Goal: Entertainment & Leisure: Browse casually

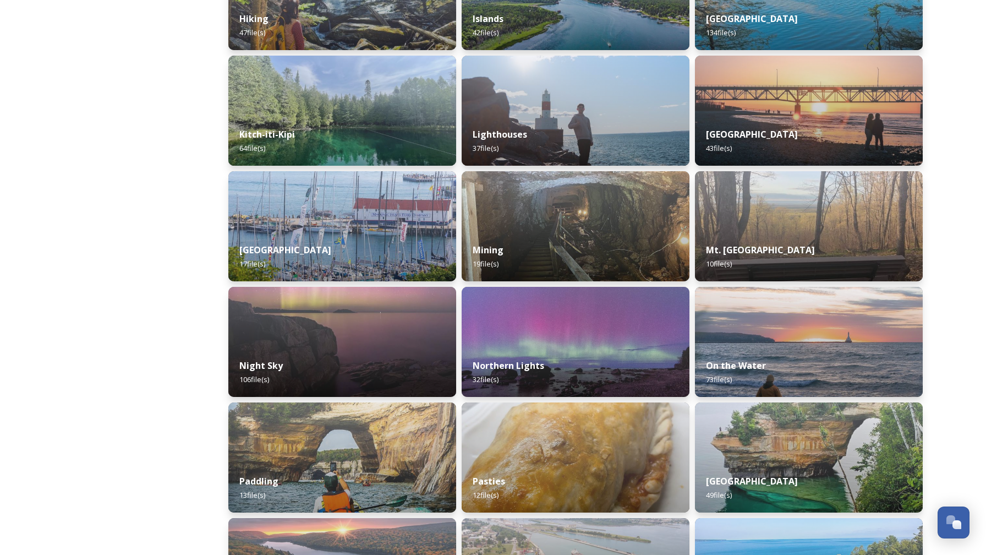
scroll to position [831, 0]
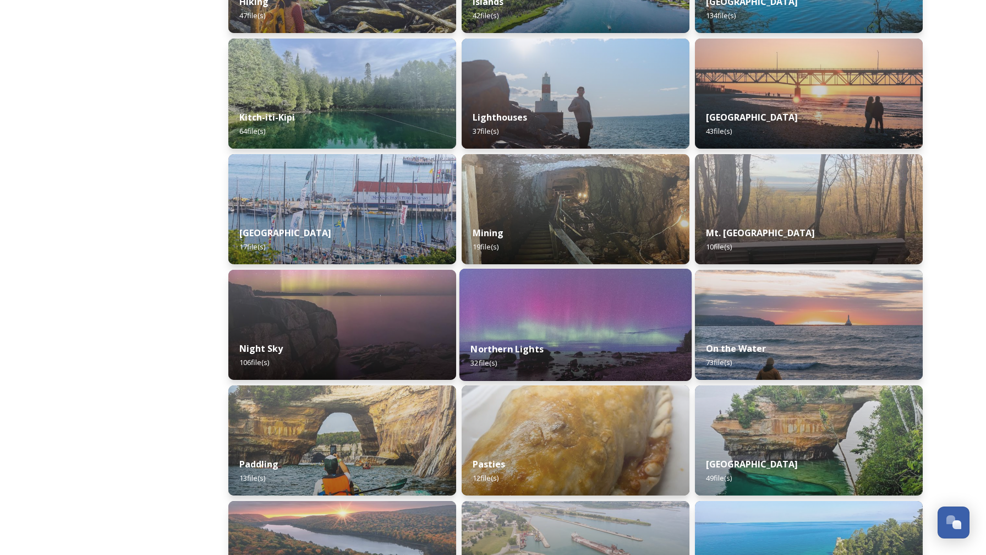
click at [587, 311] on img at bounding box center [575, 324] width 232 height 112
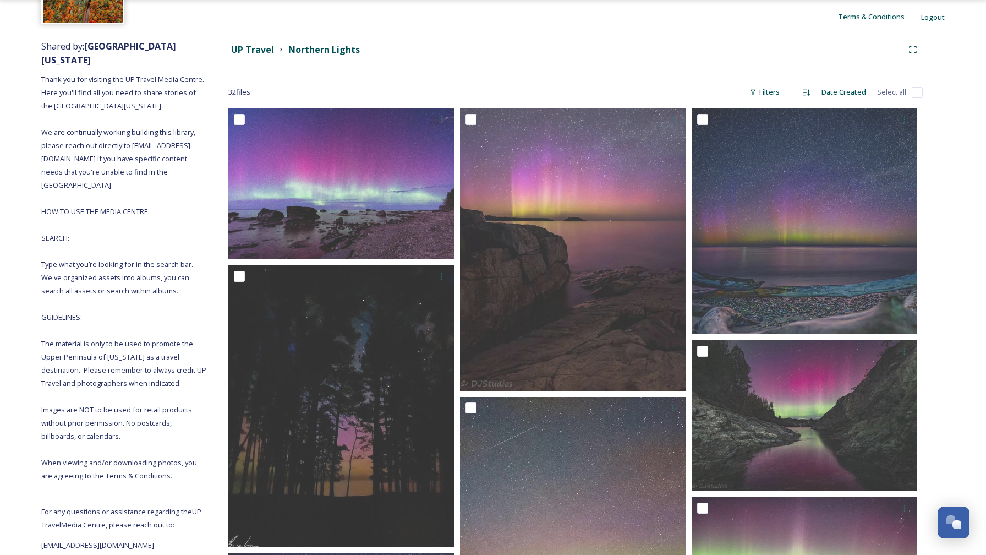
scroll to position [100, 0]
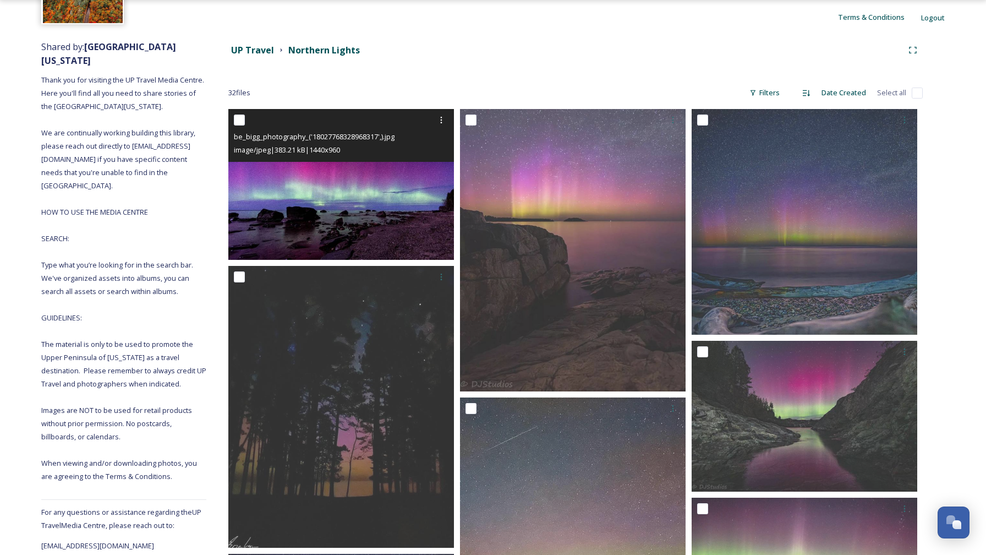
click at [318, 199] on img at bounding box center [341, 184] width 226 height 151
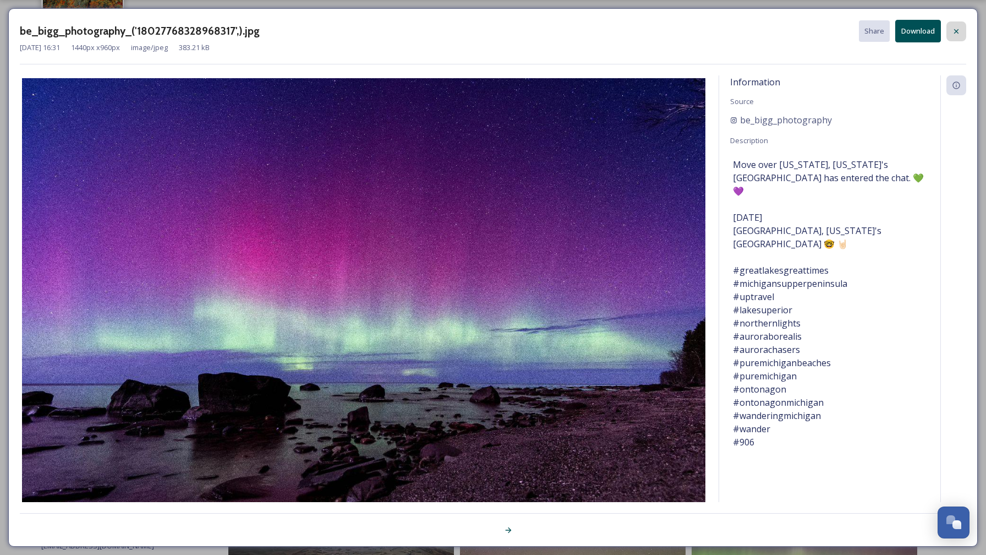
click at [958, 31] on icon at bounding box center [956, 31] width 9 height 9
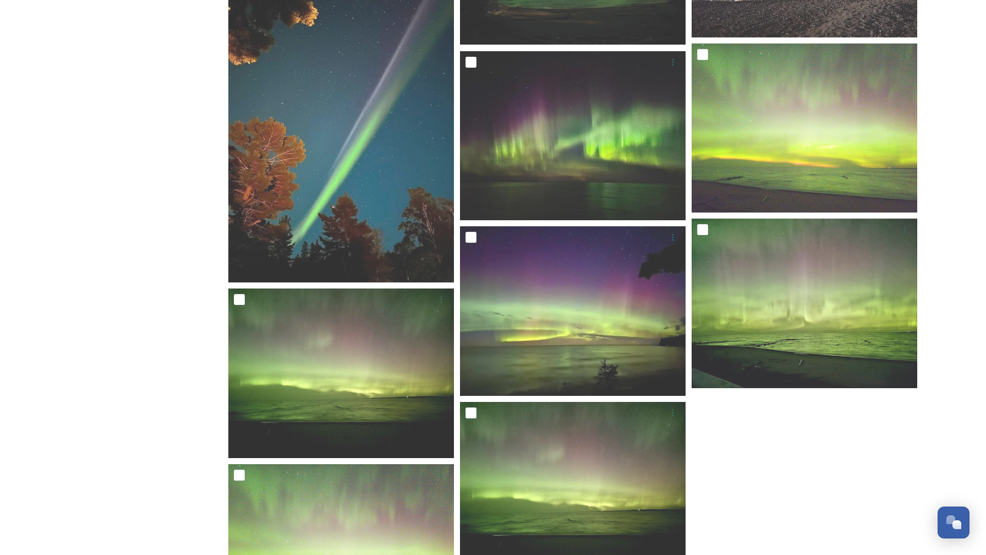
scroll to position [1700, 0]
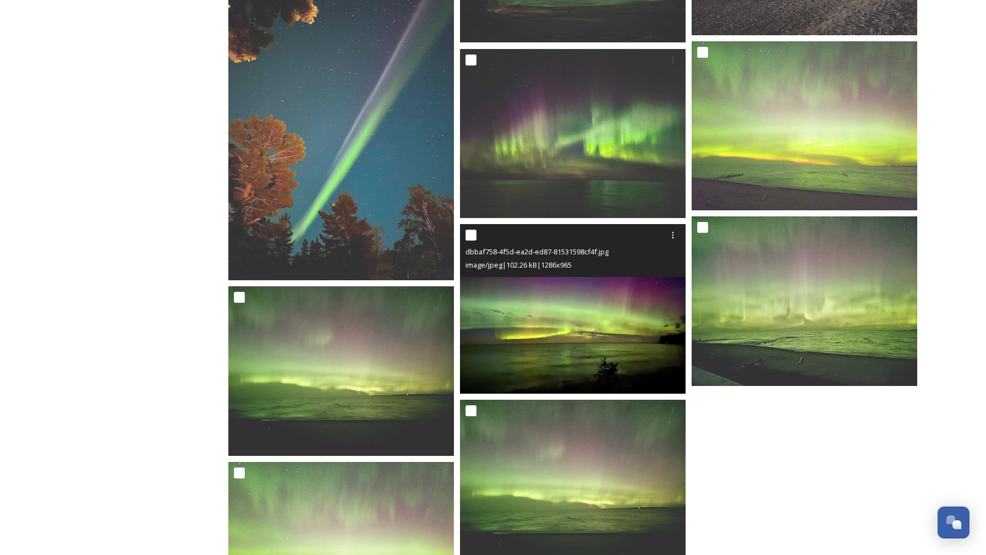
click at [559, 309] on img at bounding box center [573, 308] width 226 height 169
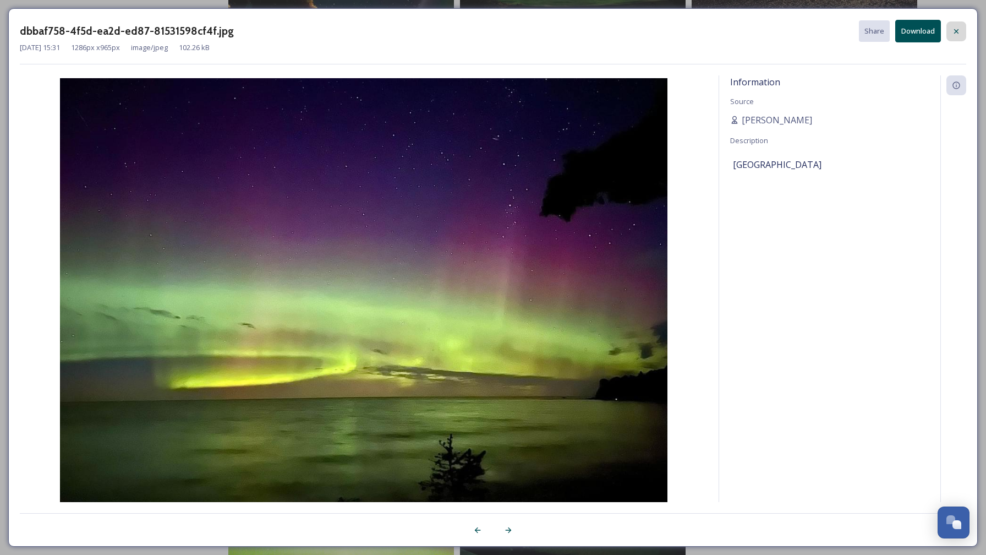
click at [954, 30] on icon at bounding box center [956, 31] width 9 height 9
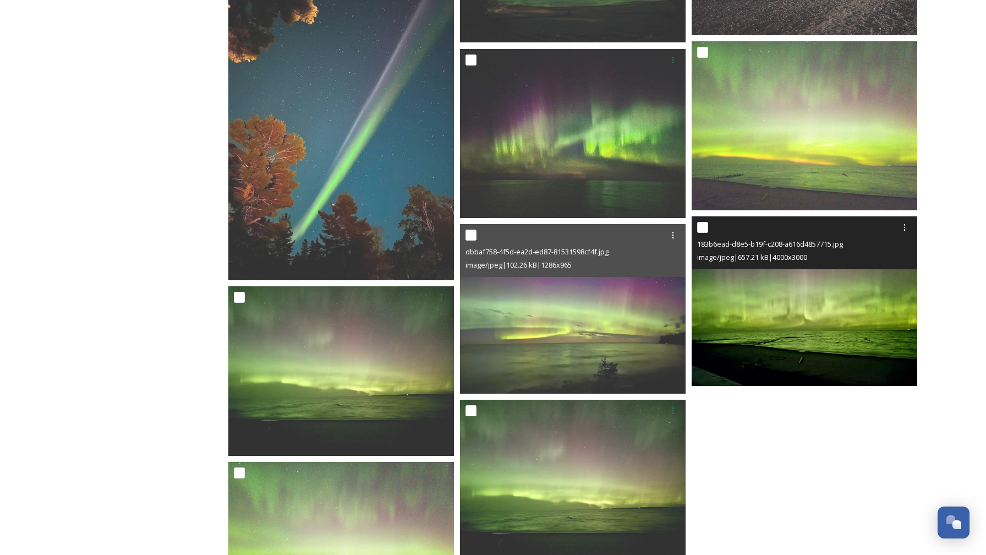
click at [809, 284] on img at bounding box center [804, 300] width 226 height 169
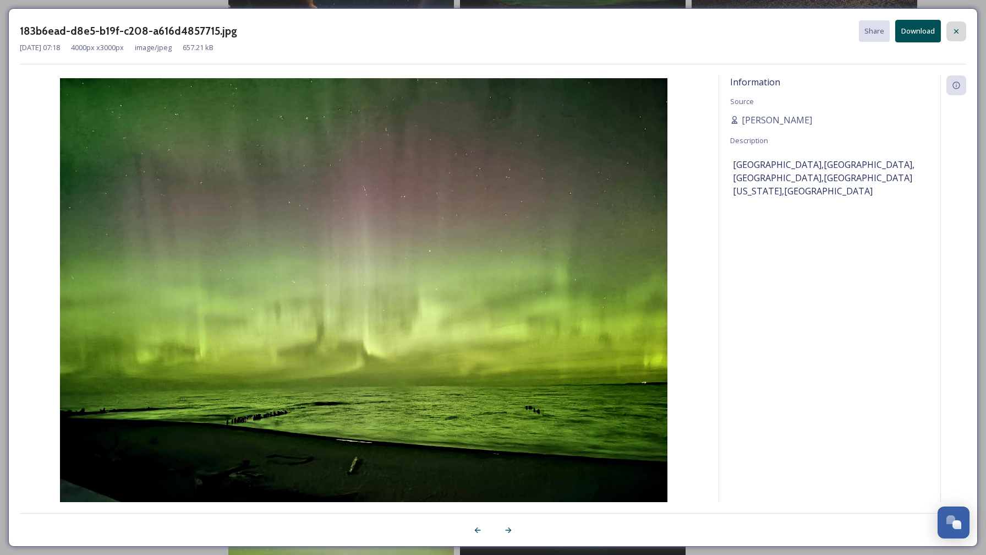
click at [958, 26] on div at bounding box center [956, 31] width 20 height 20
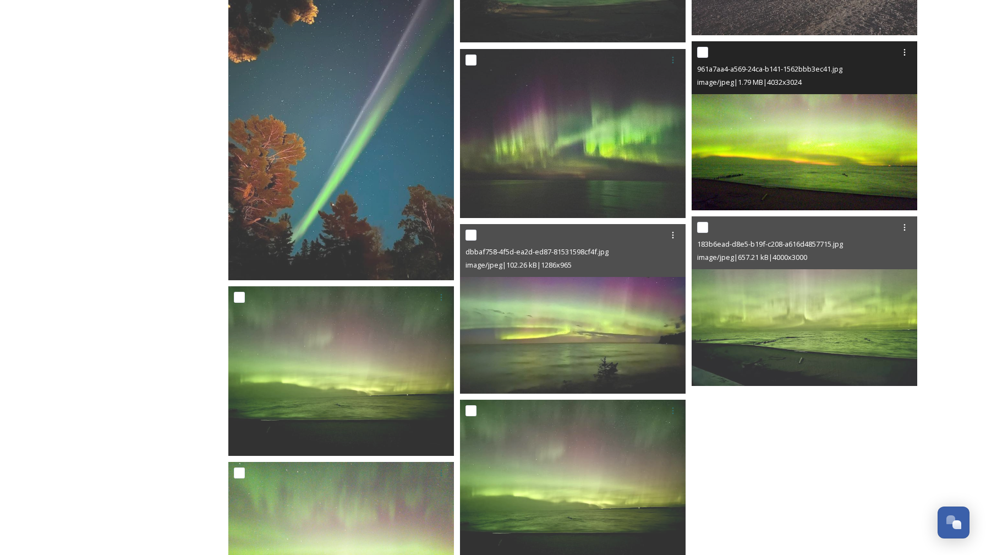
click at [766, 135] on img at bounding box center [804, 125] width 226 height 169
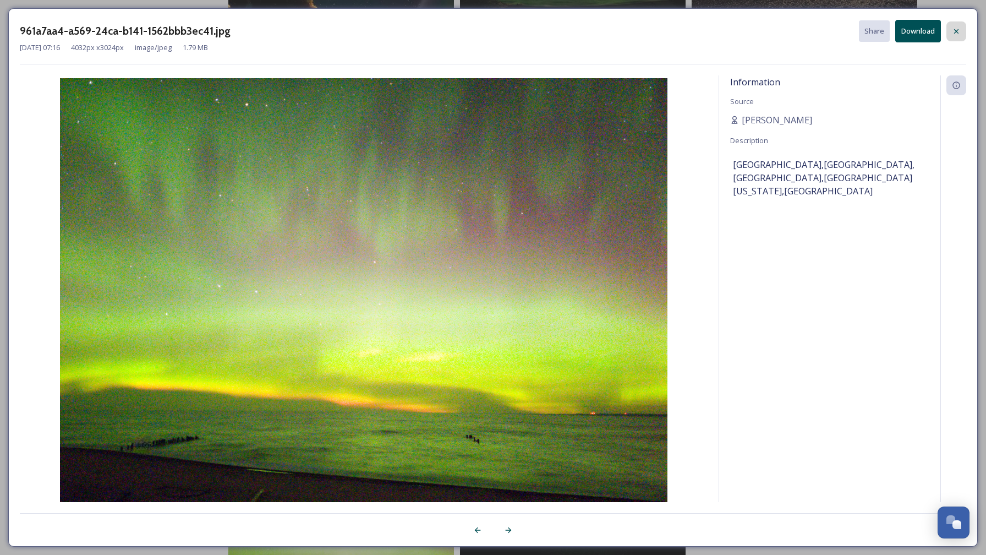
click at [954, 29] on icon at bounding box center [956, 31] width 4 height 4
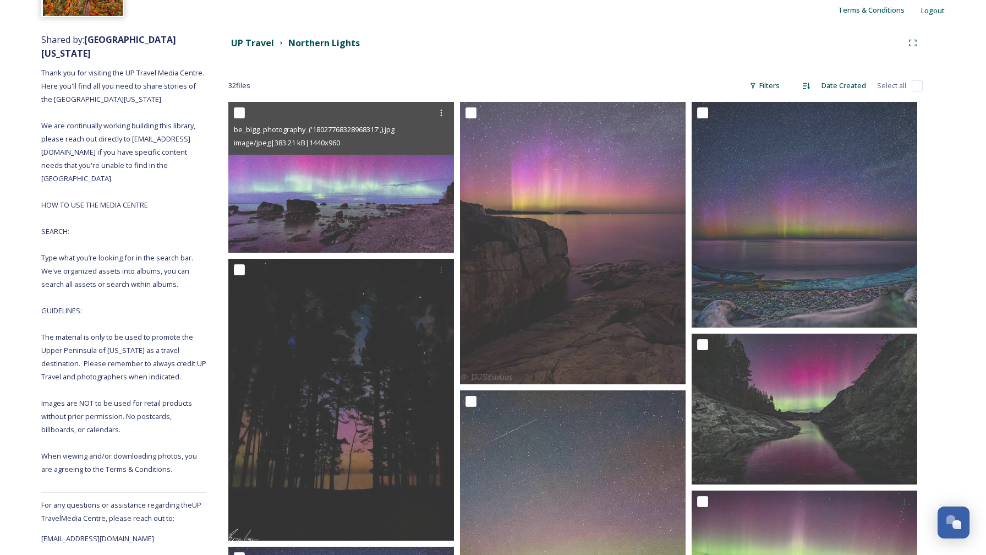
scroll to position [0, 0]
